Goal: Transaction & Acquisition: Purchase product/service

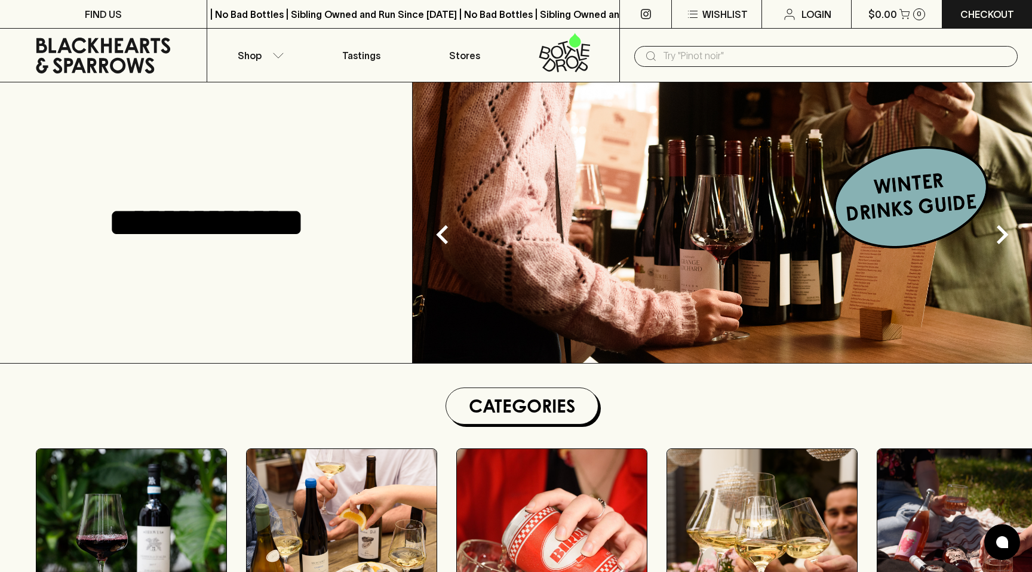
click at [722, 60] on input "text" at bounding box center [835, 56] width 345 height 19
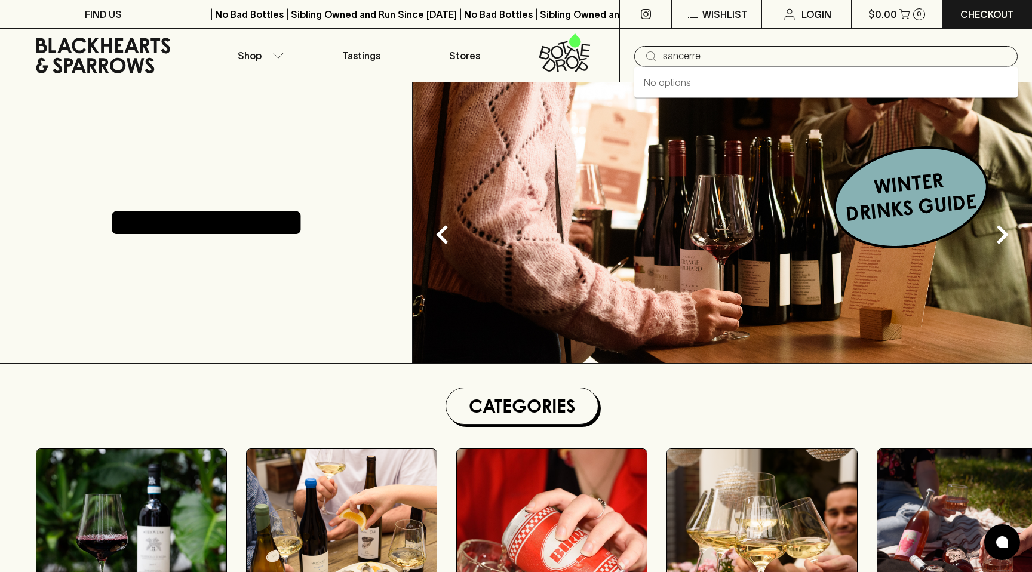
type input "sancerre"
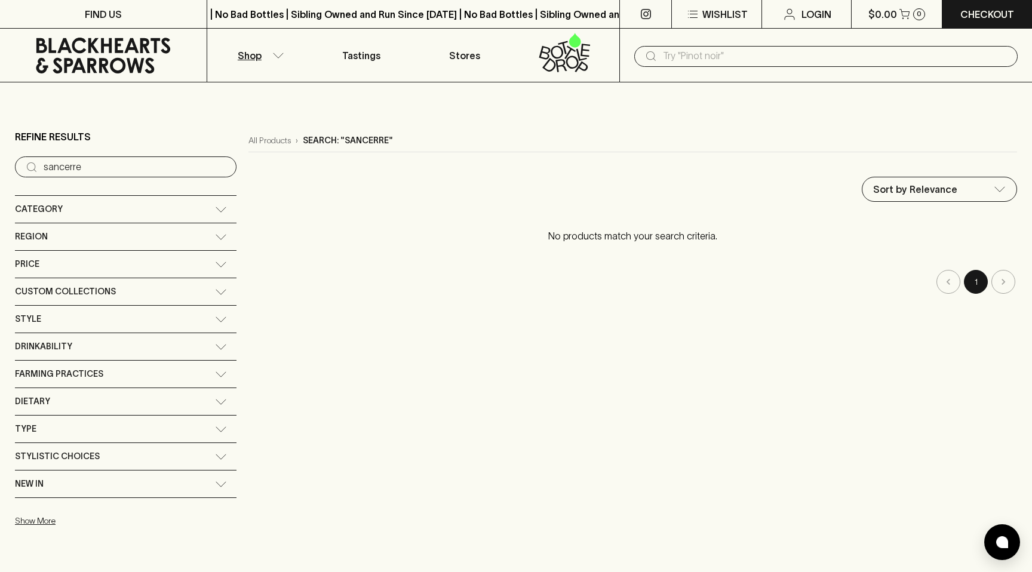
click at [730, 57] on input "text" at bounding box center [835, 56] width 345 height 19
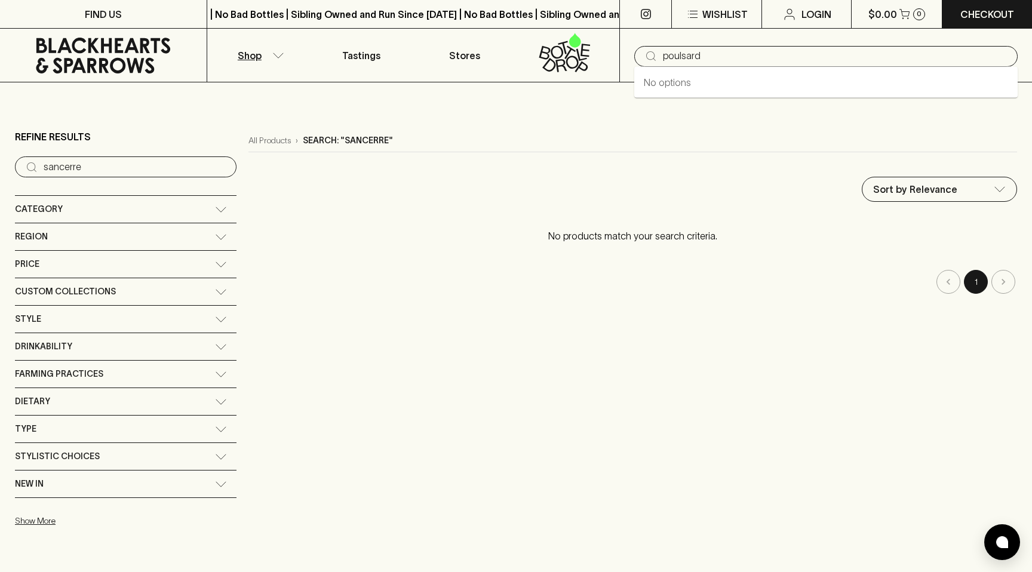
type input "poulsard"
type input "p"
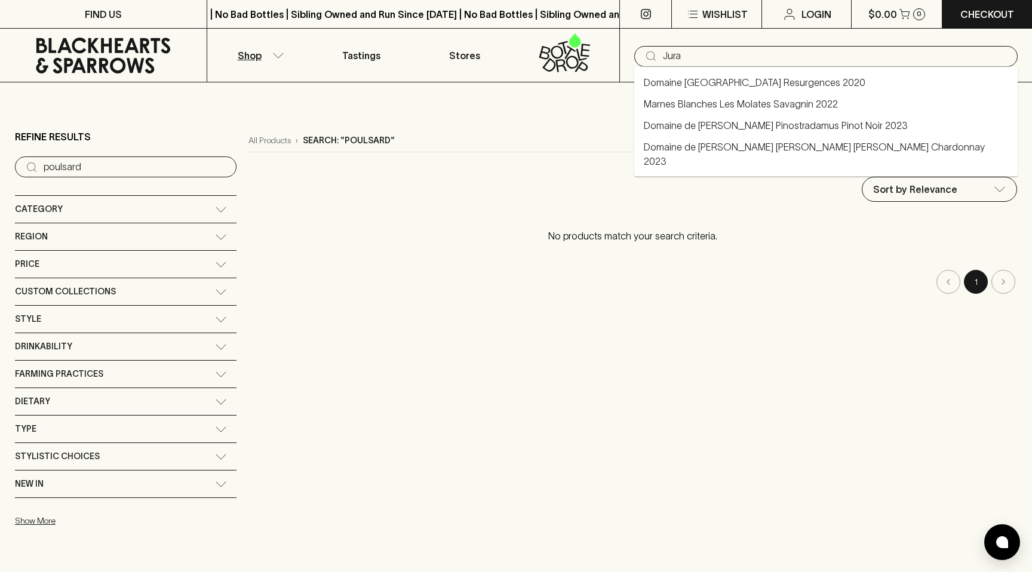
type input "Jura"
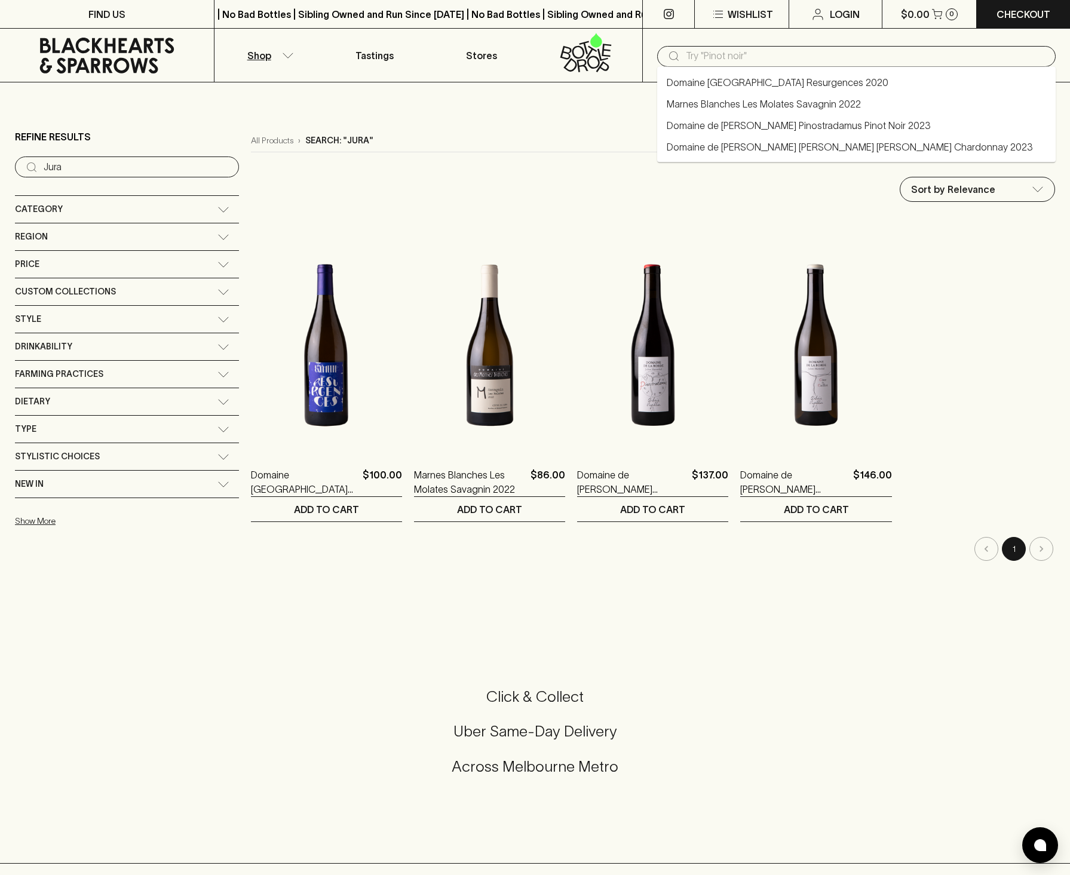
click at [800, 54] on input "text" at bounding box center [866, 56] width 360 height 19
paste input "trousseau"
type input "trousseau"
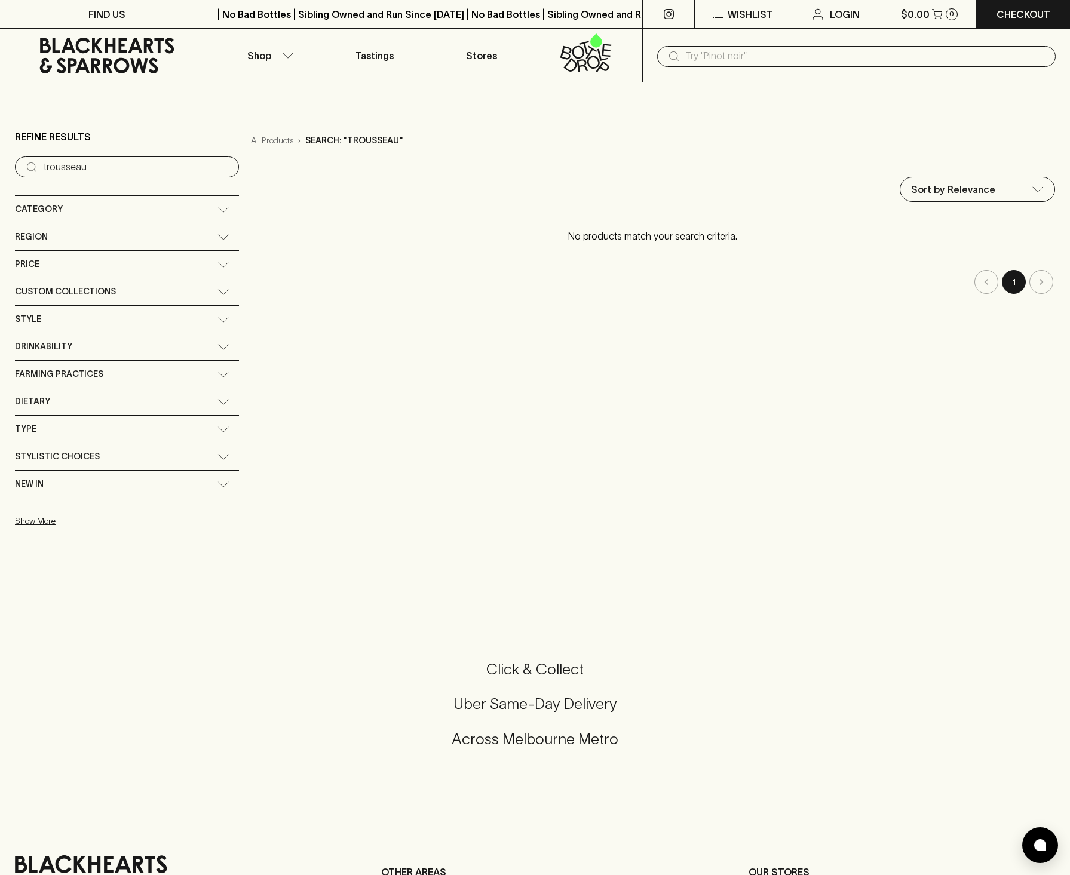
click at [141, 235] on div "Region" at bounding box center [116, 236] width 202 height 15
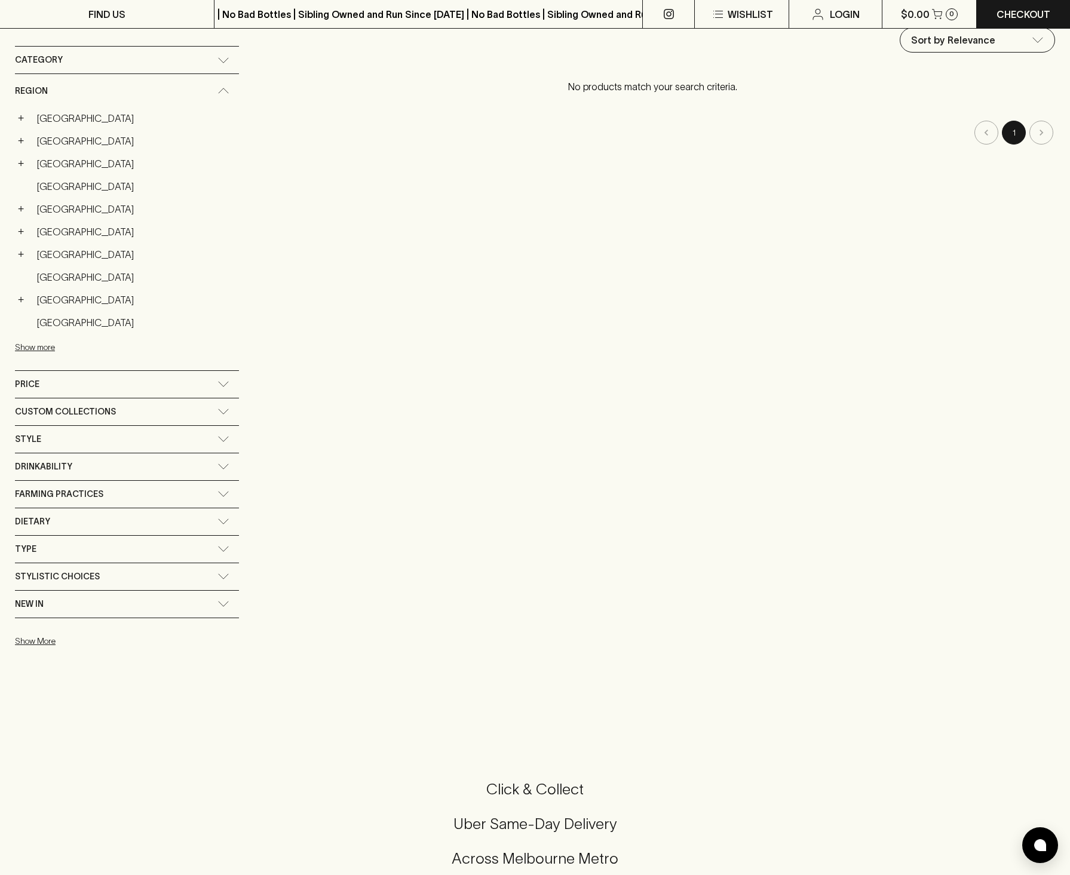
scroll to position [85, 0]
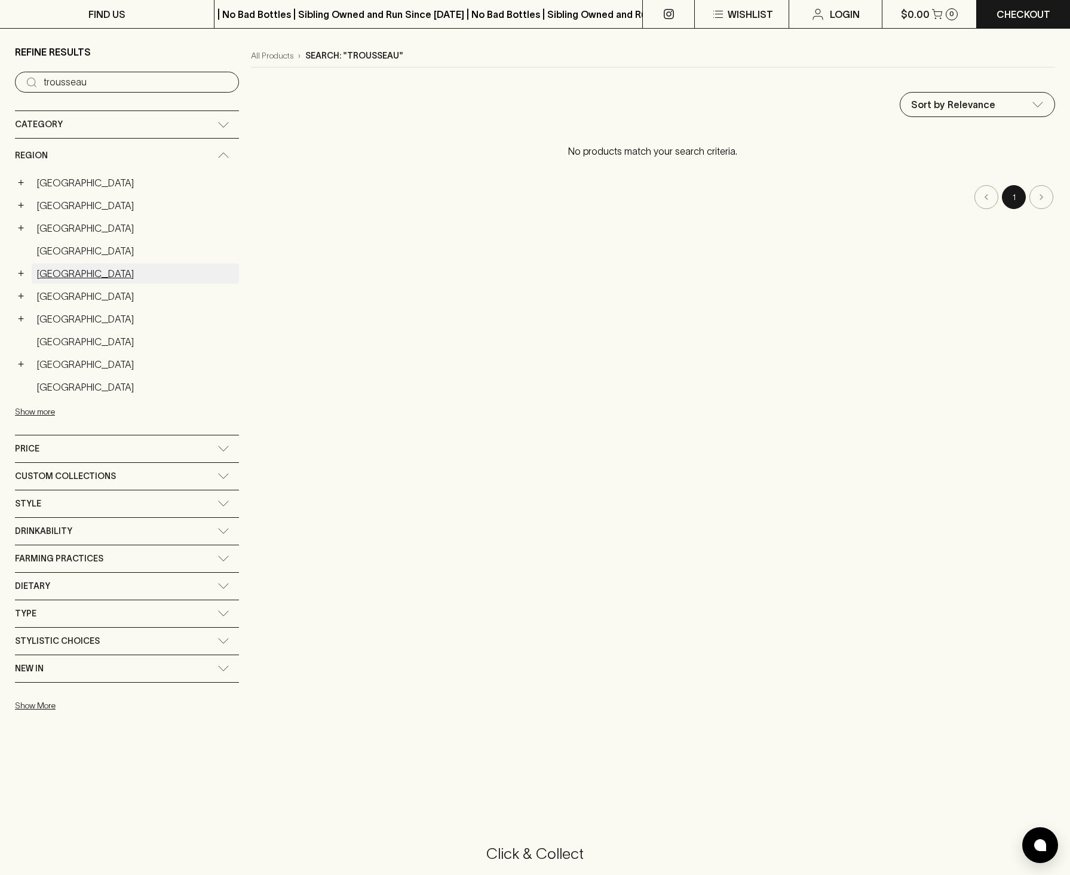
click at [58, 275] on link "[GEOGRAPHIC_DATA]" at bounding box center [135, 273] width 207 height 20
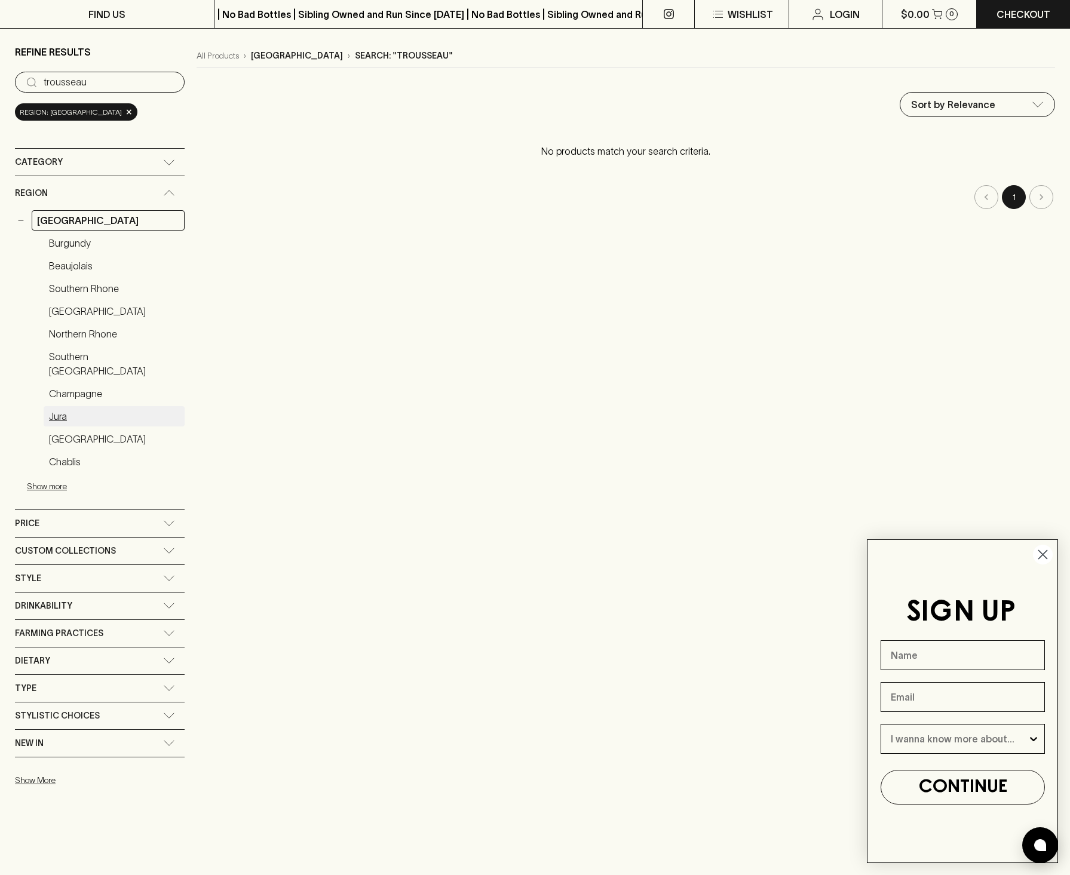
click at [63, 406] on link "Jura" at bounding box center [114, 416] width 141 height 20
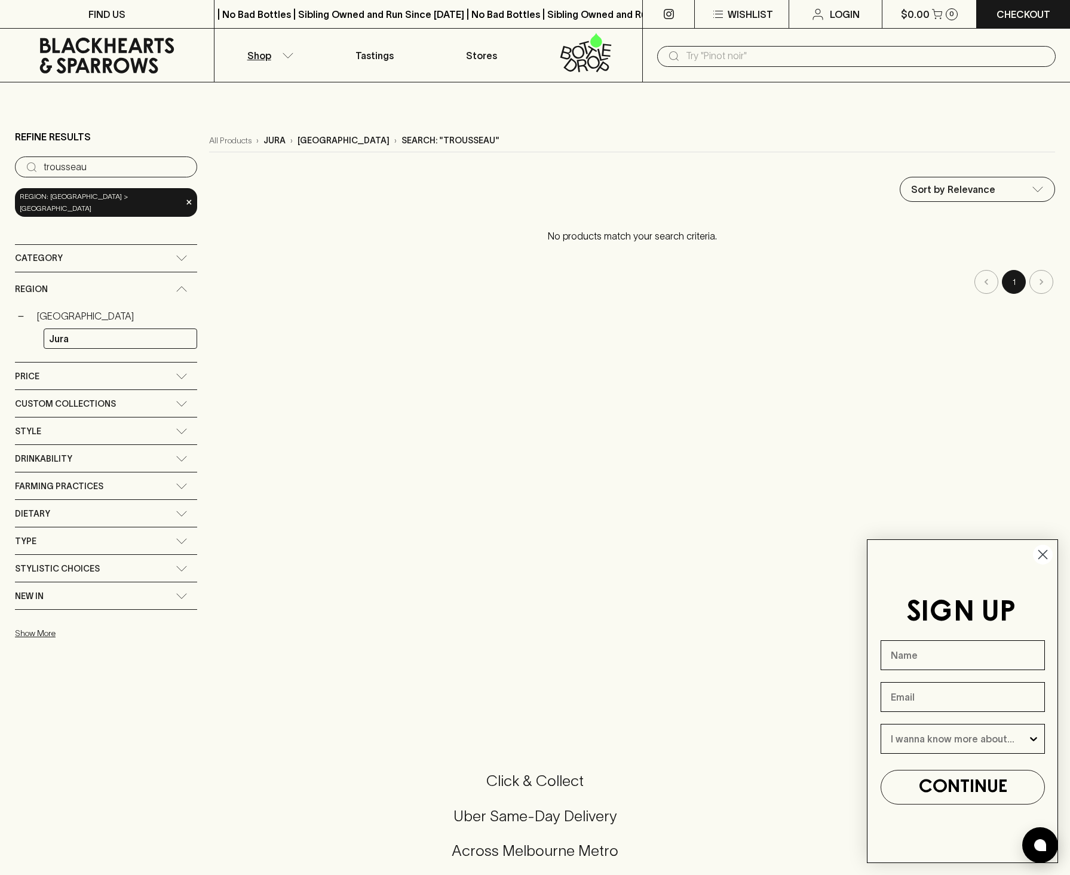
click at [148, 166] on input "trousseau" at bounding box center [116, 167] width 144 height 19
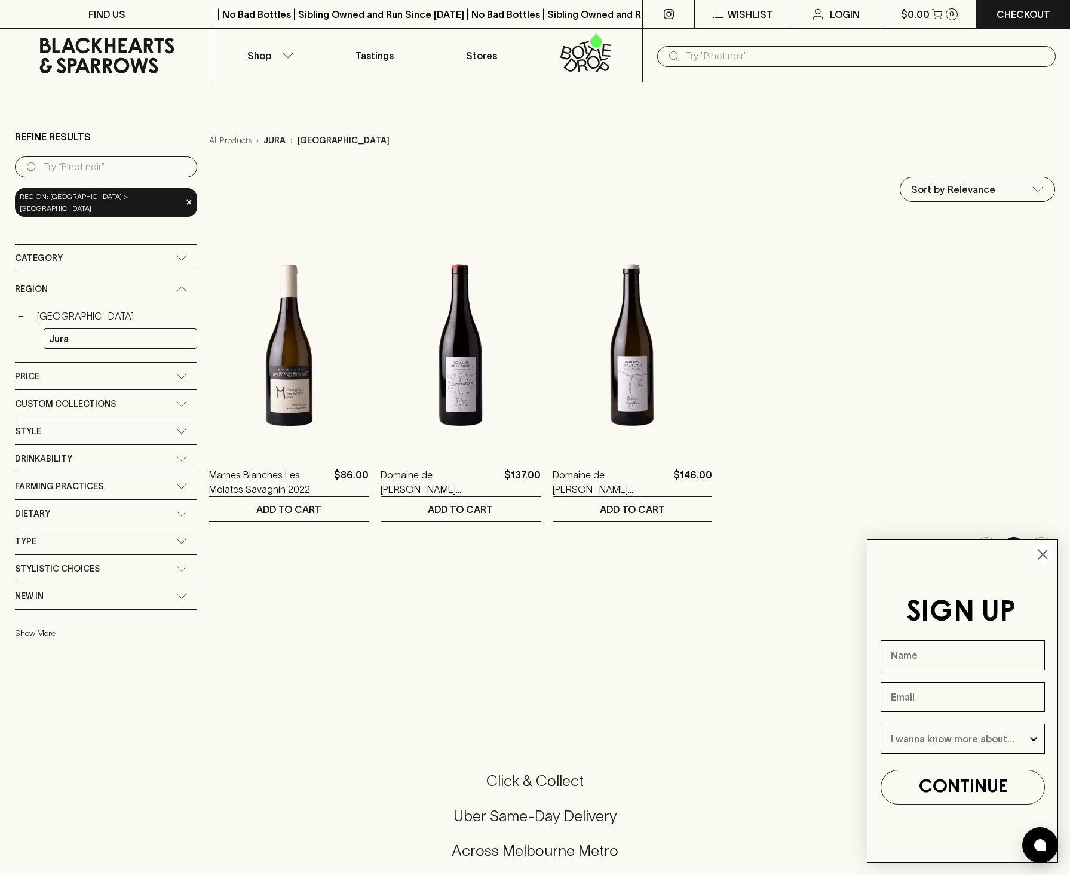
click at [87, 328] on link "Jura" at bounding box center [120, 338] width 153 height 20
click at [57, 309] on link "[GEOGRAPHIC_DATA]" at bounding box center [114, 316] width 165 height 20
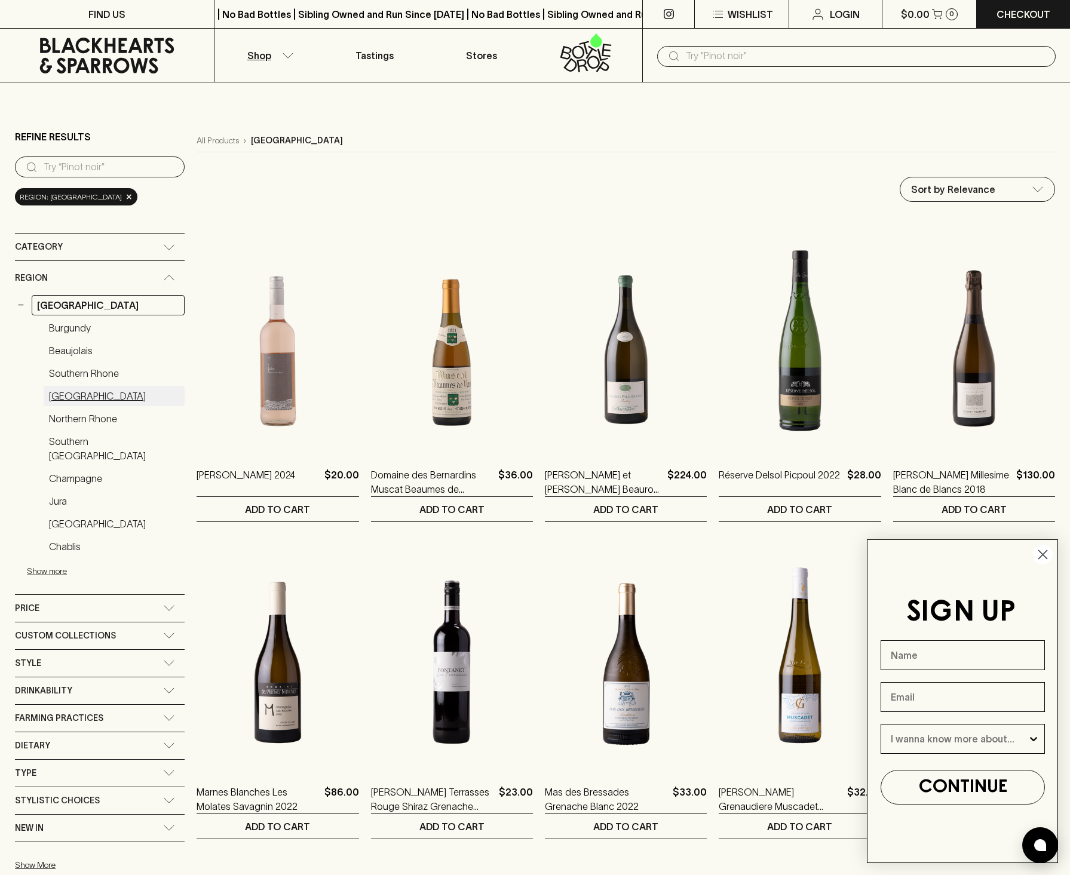
click at [70, 395] on link "[GEOGRAPHIC_DATA]" at bounding box center [114, 396] width 141 height 20
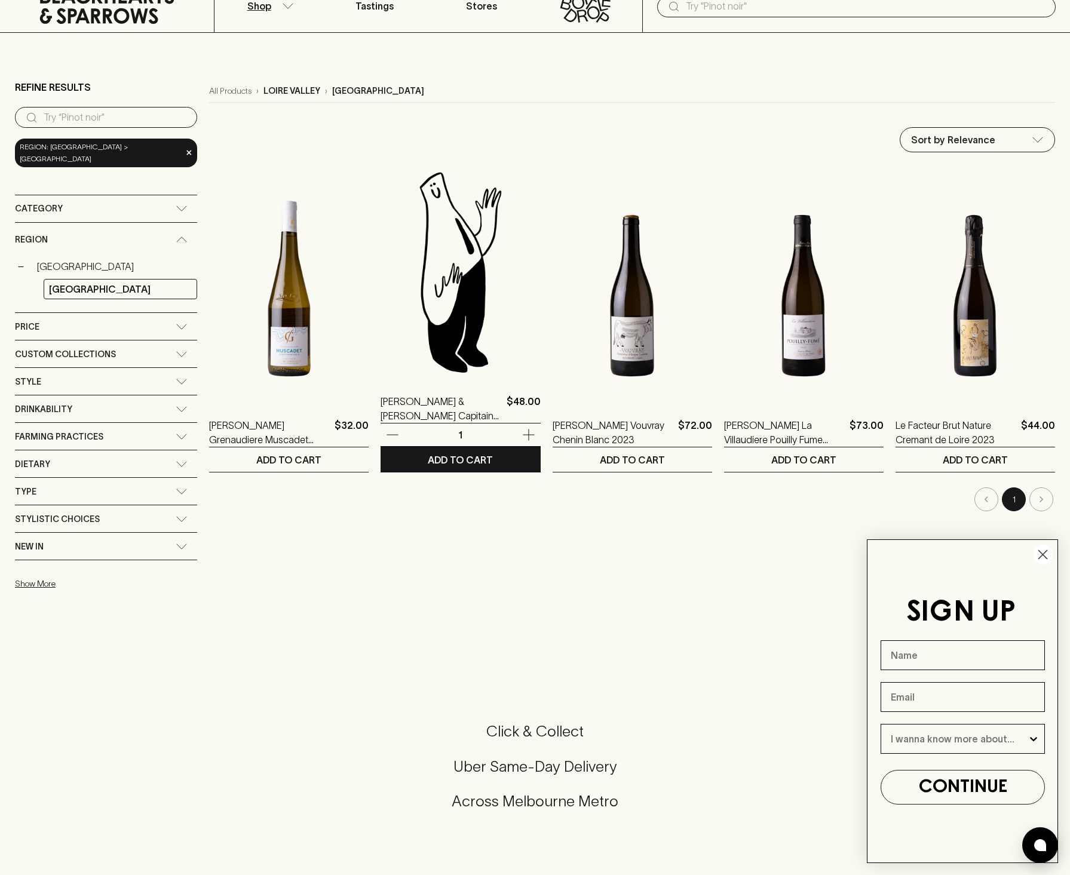
scroll to position [69, 0]
